Goal: Transaction & Acquisition: Purchase product/service

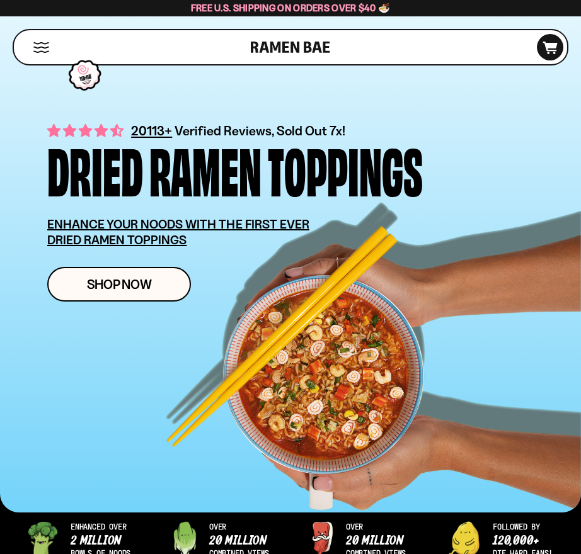
scroll to position [126, 0]
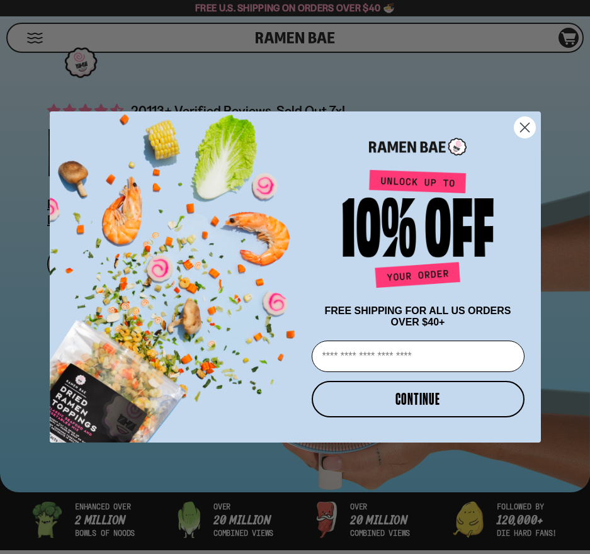
click at [522, 123] on icon "Close dialog" at bounding box center [524, 127] width 9 height 9
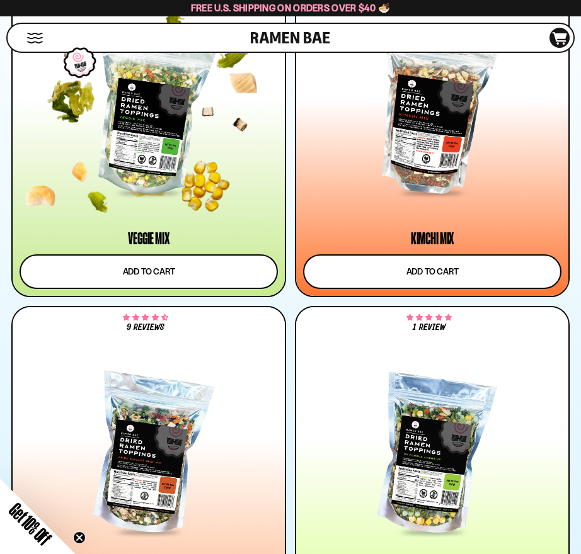
scroll to position [1134, 0]
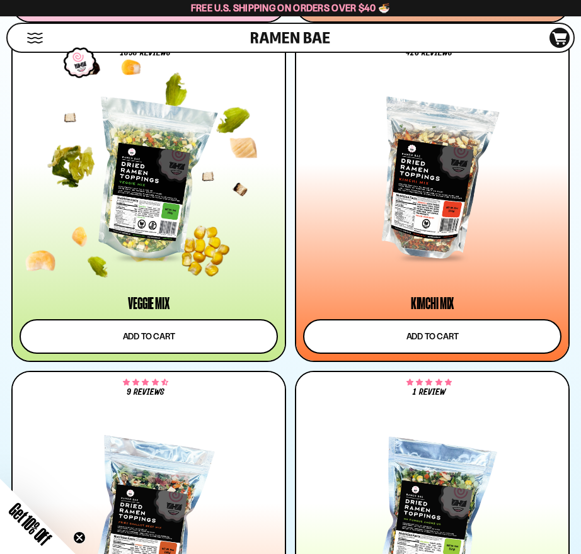
click at [165, 182] on div at bounding box center [149, 181] width 258 height 156
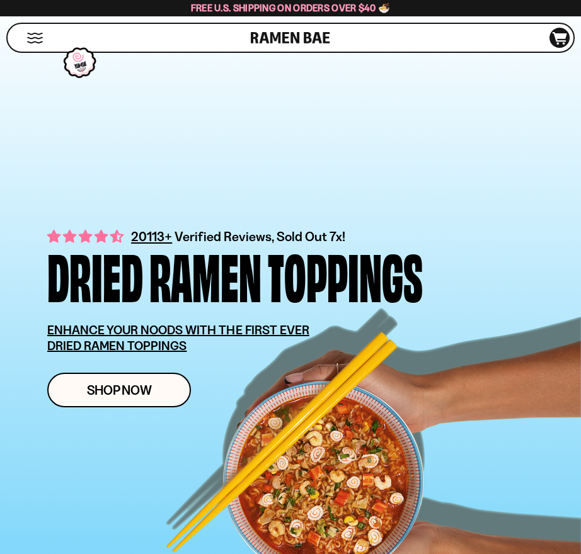
scroll to position [315, 0]
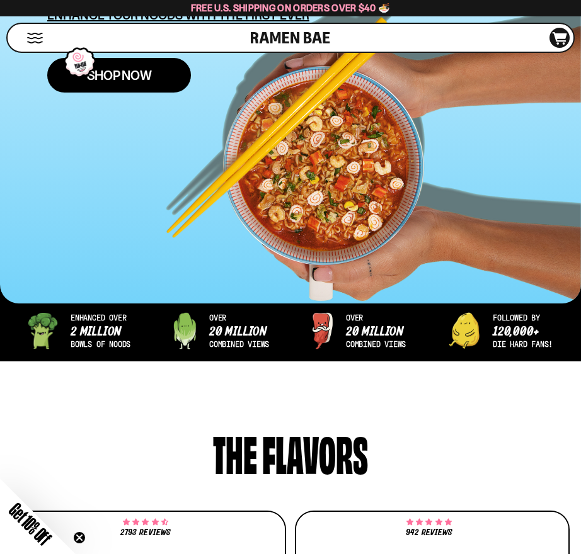
click at [154, 67] on link "Shop Now" at bounding box center [119, 75] width 144 height 35
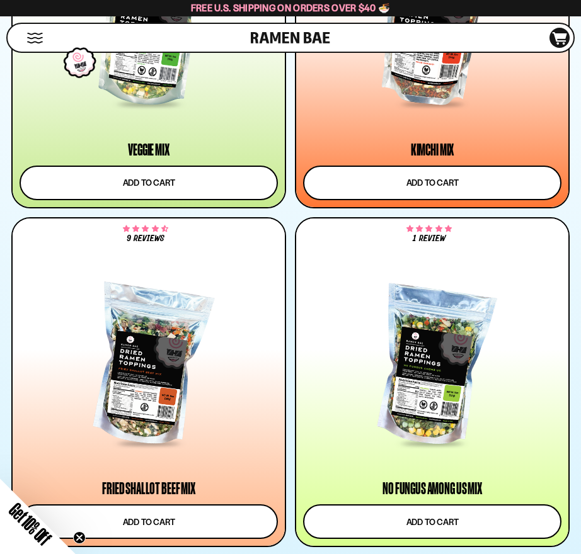
scroll to position [1260, 0]
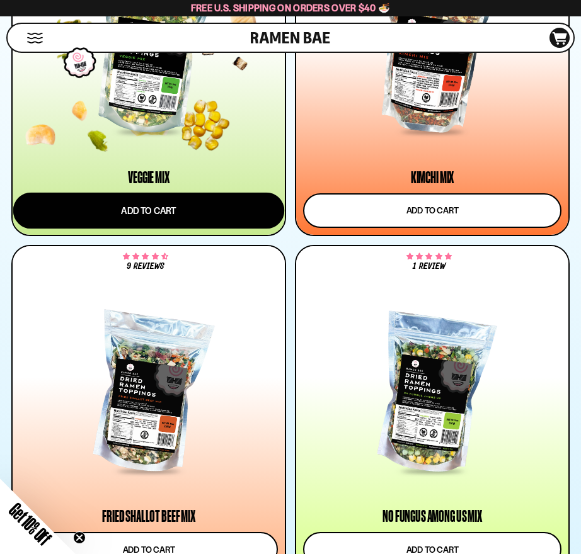
click at [158, 209] on button "Add to cart" at bounding box center [148, 210] width 271 height 37
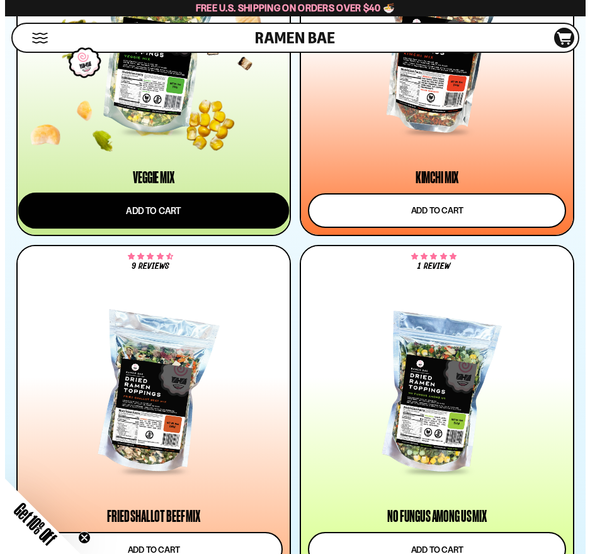
scroll to position [1265, 0]
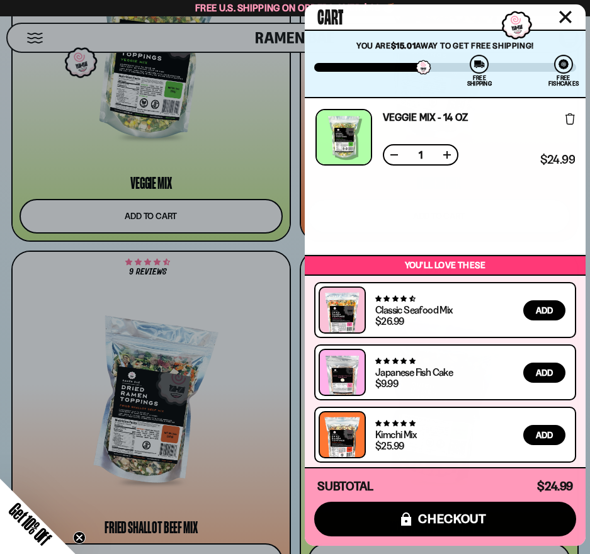
click at [564, 17] on icon "Close cart" at bounding box center [565, 16] width 11 height 11
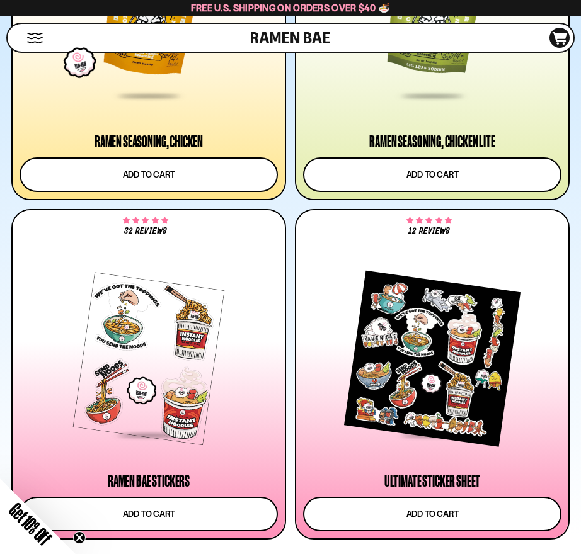
scroll to position [3779, 0]
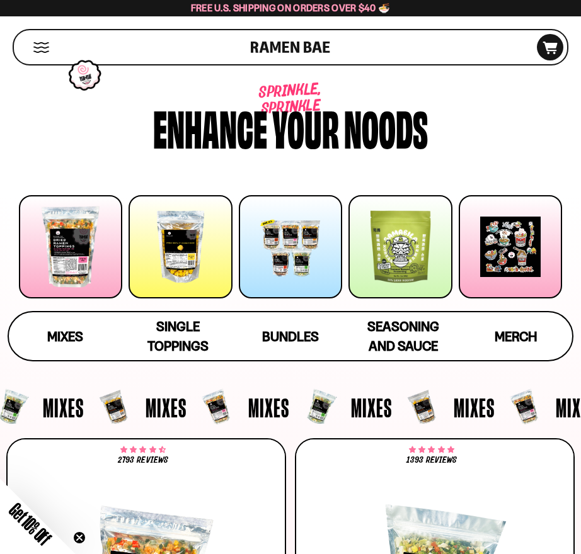
click at [171, 254] on div at bounding box center [179, 246] width 103 height 103
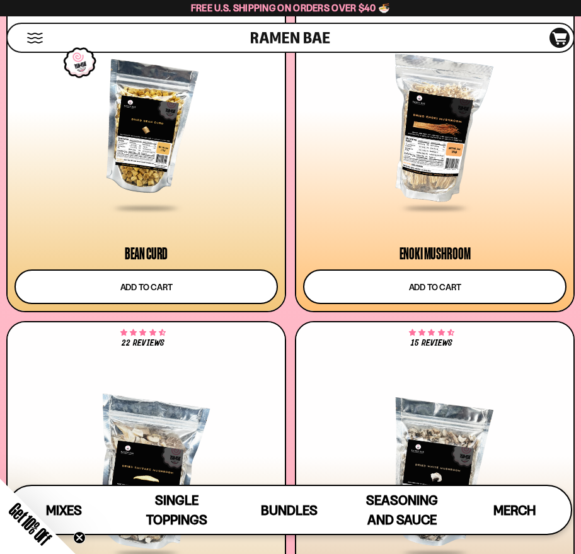
scroll to position [2604, 0]
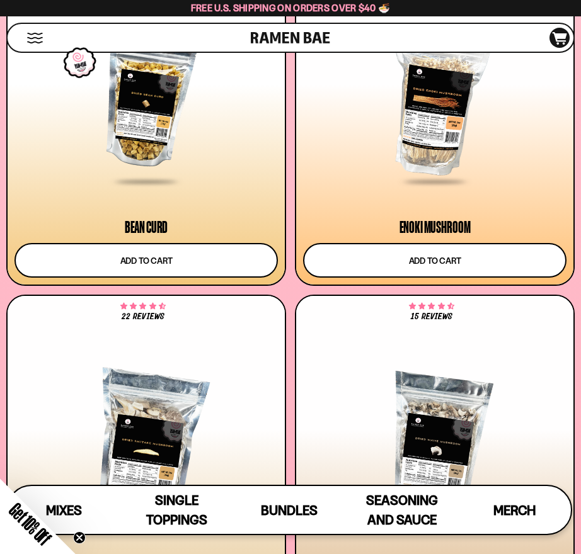
click at [154, 220] on div "Bean Curd" at bounding box center [146, 227] width 43 height 15
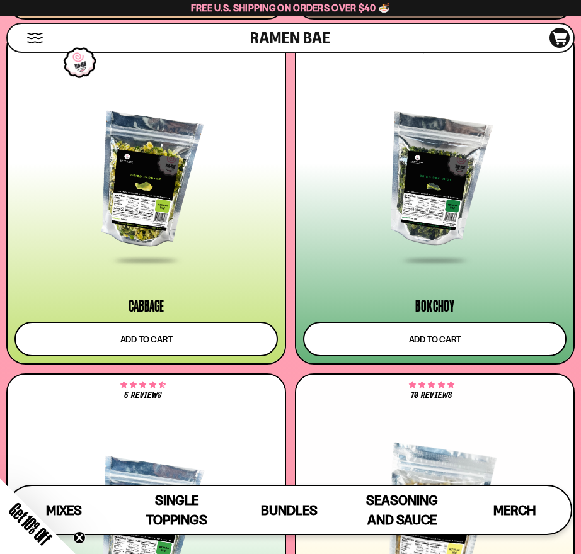
scroll to position [3513, 0]
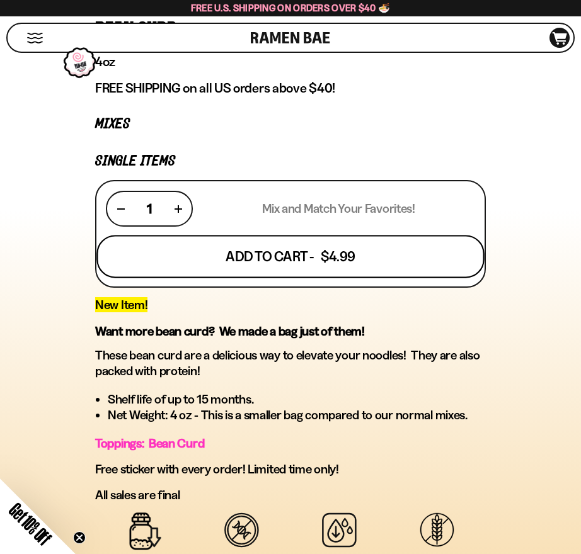
scroll to position [504, 0]
